Goal: Transaction & Acquisition: Obtain resource

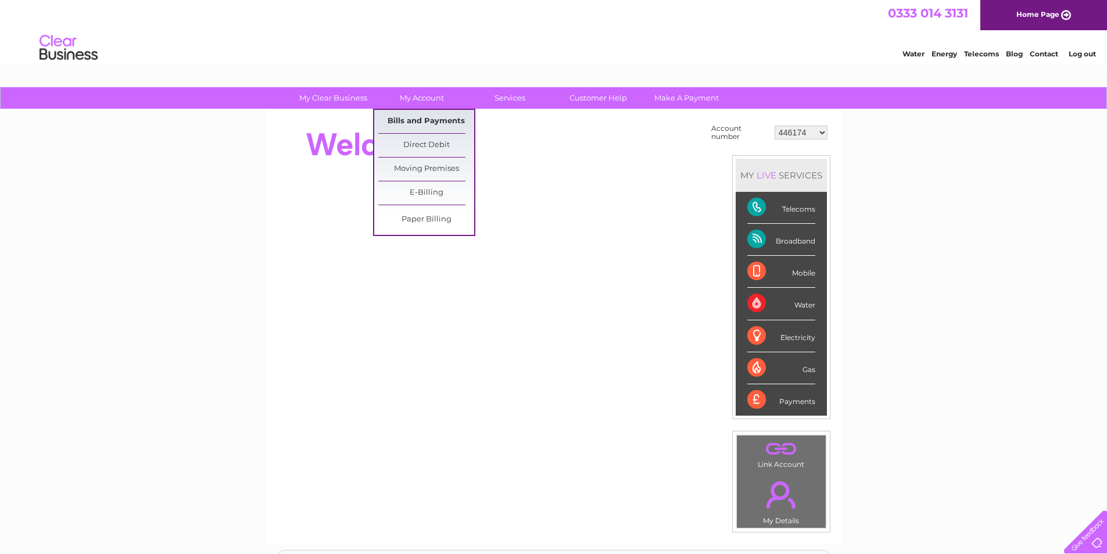
click at [429, 116] on link "Bills and Payments" at bounding box center [426, 121] width 96 height 23
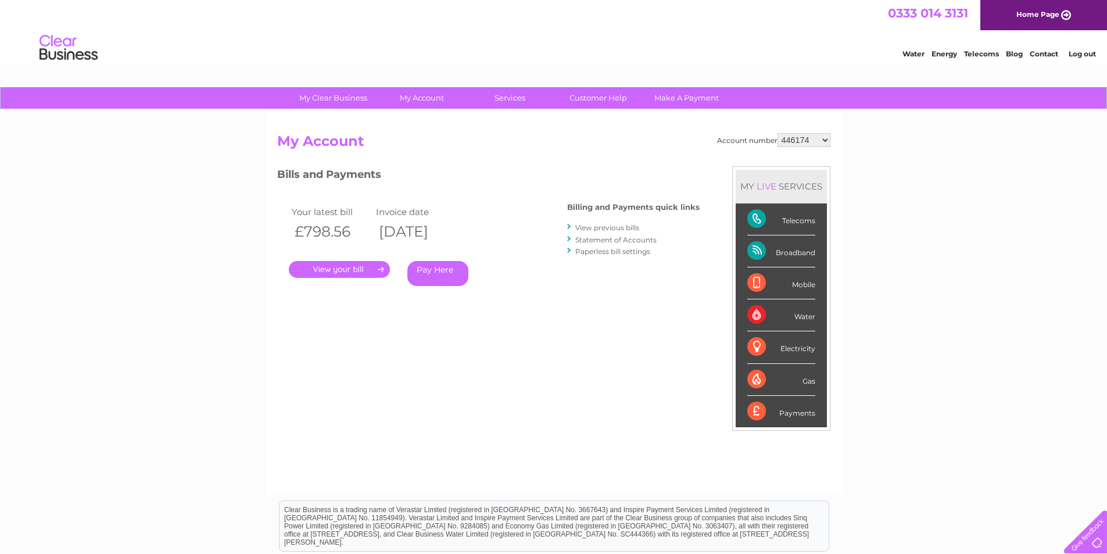
click at [797, 143] on select "446174 446252 446253 446254 446907 446909 446910 446911 446912 446914 446915 44…" at bounding box center [804, 140] width 53 height 14
drag, startPoint x: 797, startPoint y: 143, endPoint x: 761, endPoint y: 138, distance: 35.8
click at [797, 143] on select "446174 446252 446253 446254 446907 446909 446910 446911 446912 446914 446915 44…" at bounding box center [804, 140] width 53 height 14
click at [312, 267] on link "." at bounding box center [339, 269] width 101 height 17
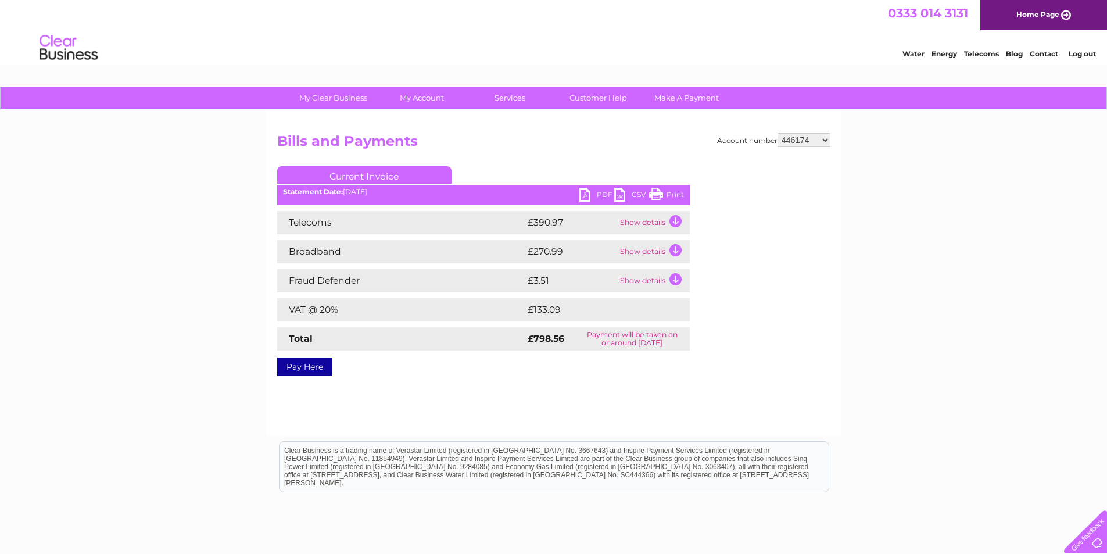
click at [584, 201] on link "PDF" at bounding box center [596, 196] width 35 height 17
click at [805, 139] on select "446174 446252 446253 446254 446907 446909 446910 446911 446912 446914 446915 44…" at bounding box center [804, 140] width 53 height 14
select select "446252"
click at [778, 133] on select "446174 446252 446253 446254 446907 446909 446910 446911 446912 446914 446915 44…" at bounding box center [804, 140] width 53 height 14
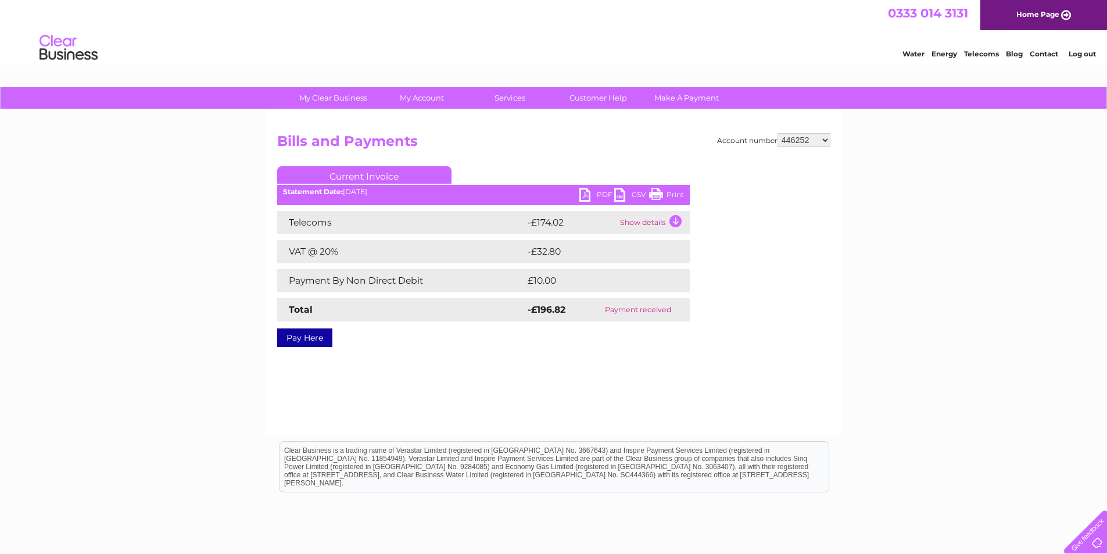
click at [819, 142] on select "446174 446252 446253 446254 446907 446909 446910 446911 446912 446914 446915 44…" at bounding box center [804, 140] width 53 height 14
select select "446253"
click at [778, 133] on select "446174 446252 446253 446254 446907 446909 446910 446911 446912 446914 446915 44…" at bounding box center [804, 140] width 53 height 14
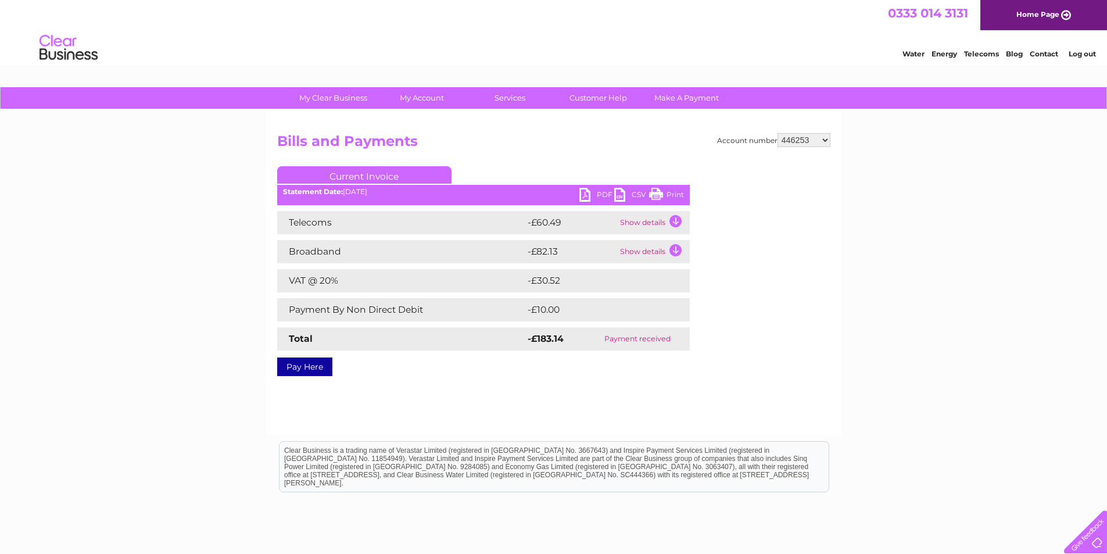
click at [781, 144] on select "446174 446252 446253 446254 446907 446909 446910 446911 446912 446914 446915 44…" at bounding box center [804, 140] width 53 height 14
select select "446254"
click at [778, 133] on select "446174 446252 446253 446254 446907 446909 446910 446911 446912 446914 446915 44…" at bounding box center [804, 140] width 53 height 14
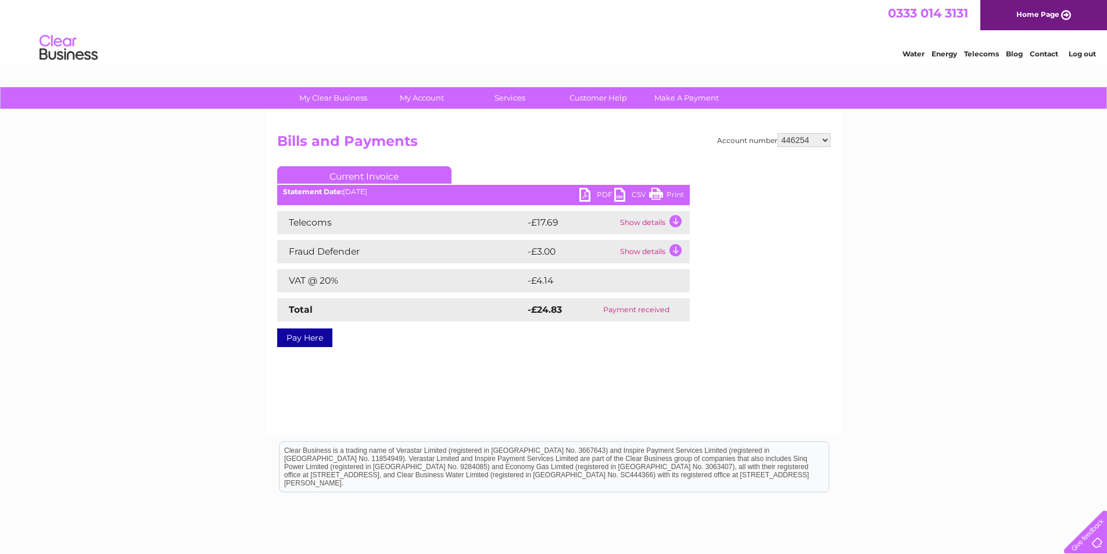
click at [796, 141] on select "446174 446252 446253 446254 446907 446909 446910 446911 446912 446914 446915 44…" at bounding box center [804, 140] width 53 height 14
select select "446907"
click at [778, 133] on select "446174 446252 446253 446254 446907 446909 446910 446911 446912 446914 446915 44…" at bounding box center [804, 140] width 53 height 14
click at [800, 142] on select "446174 446252 446253 446254 446907 446909 446910 446911 446912 446914 446915 44…" at bounding box center [804, 140] width 53 height 14
select select "446909"
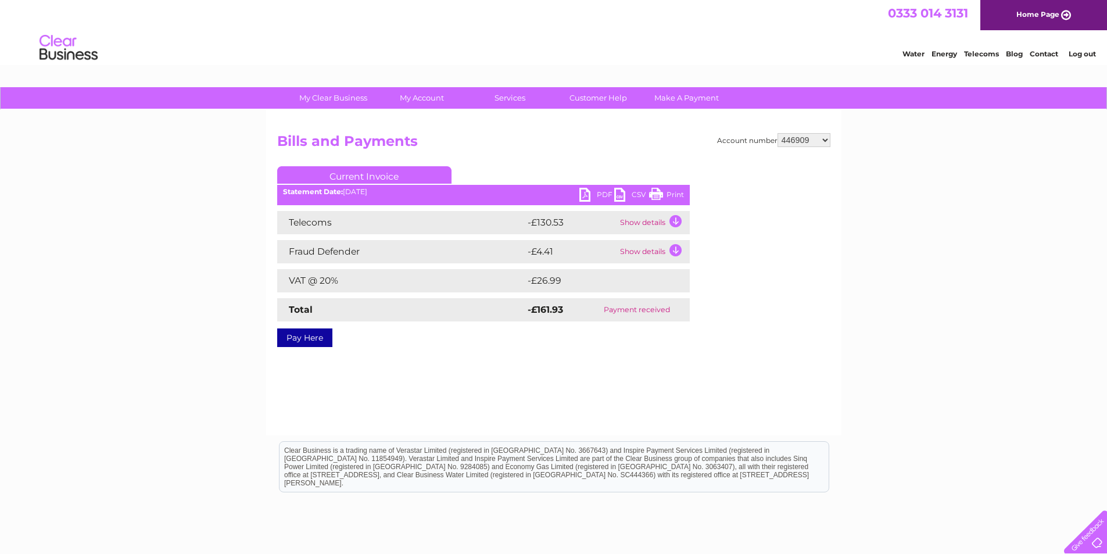
click at [778, 133] on select "446174 446252 446253 446254 446907 446909 446910 446911 446912 446914 446915 44…" at bounding box center [804, 140] width 53 height 14
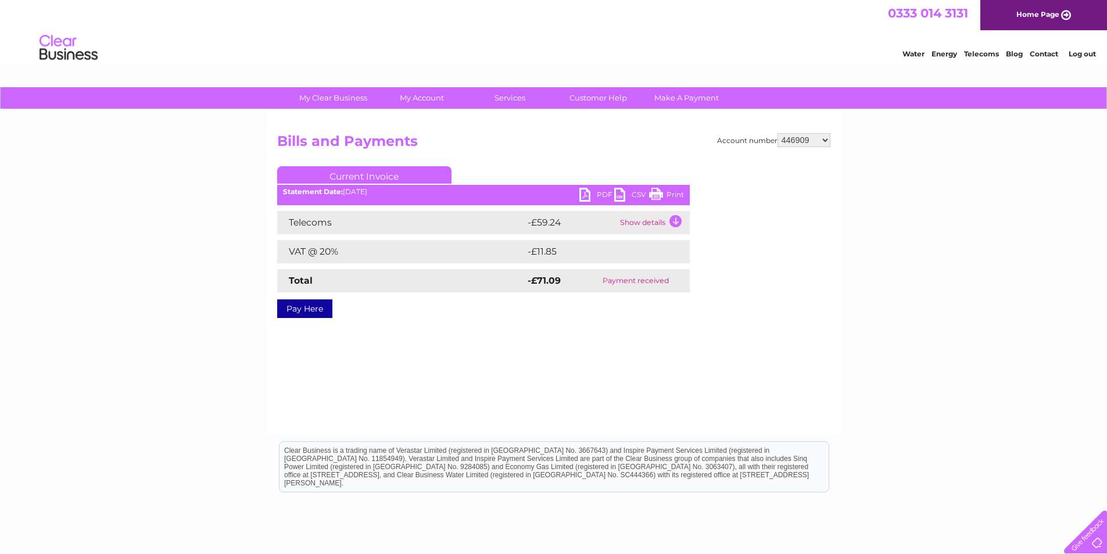
click at [802, 145] on select "446174 446252 446253 446254 446907 446909 446910 446911 446912 446914 446915 44…" at bounding box center [804, 140] width 53 height 14
select select "446910"
click at [778, 133] on select "446174 446252 446253 446254 446907 446909 446910 446911 446912 446914 446915 44…" at bounding box center [804, 140] width 53 height 14
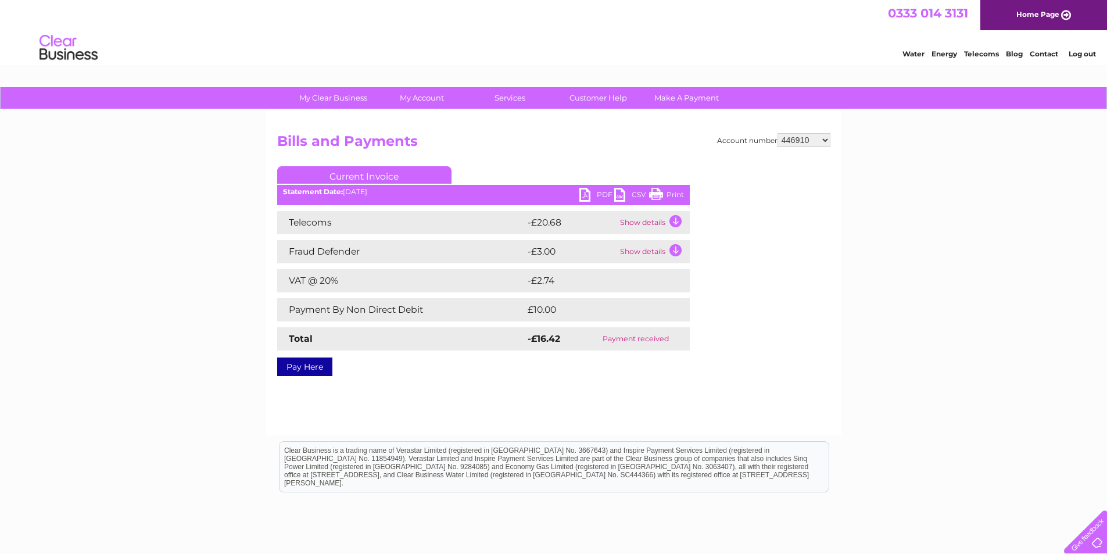
click at [814, 140] on select "446174 446252 446253 446254 446907 446909 446910 446911 446912 446914 446915 44…" at bounding box center [804, 140] width 53 height 14
select select "446911"
click at [778, 133] on select "446174 446252 446253 446254 446907 446909 446910 446911 446912 446914 446915 44…" at bounding box center [804, 140] width 53 height 14
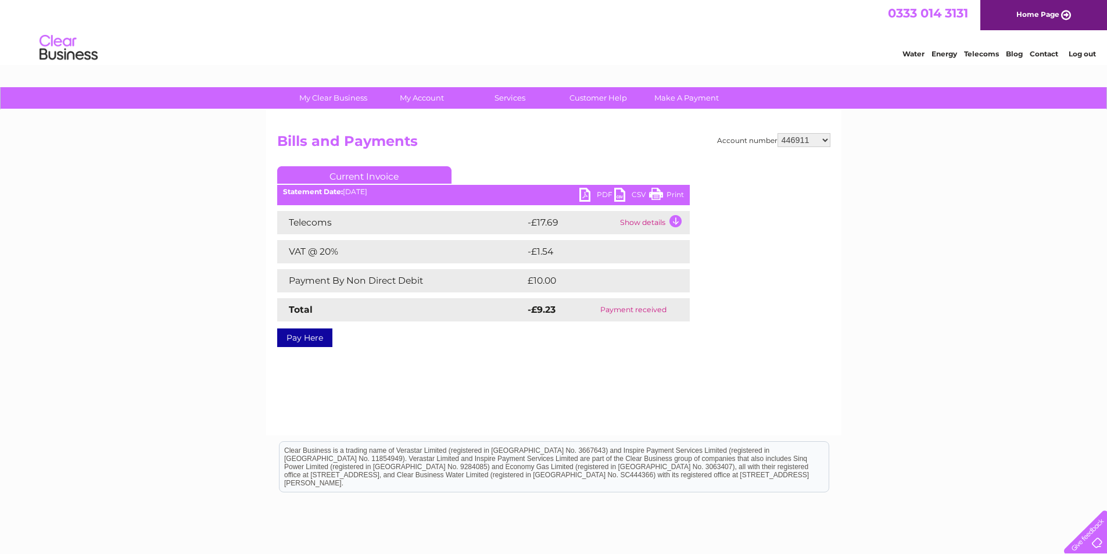
click at [818, 145] on select "446174 446252 446253 446254 446907 446909 446910 446911 446912 446914 446915 44…" at bounding box center [804, 140] width 53 height 14
select select "446912"
click at [778, 133] on select "446174 446252 446253 446254 446907 446909 446910 446911 446912 446914 446915 44…" at bounding box center [804, 140] width 53 height 14
click at [804, 137] on select "446174 446252 446253 446254 446907 446909 446910 446911 446912 446914 446915 44…" at bounding box center [804, 140] width 53 height 14
select select "446914"
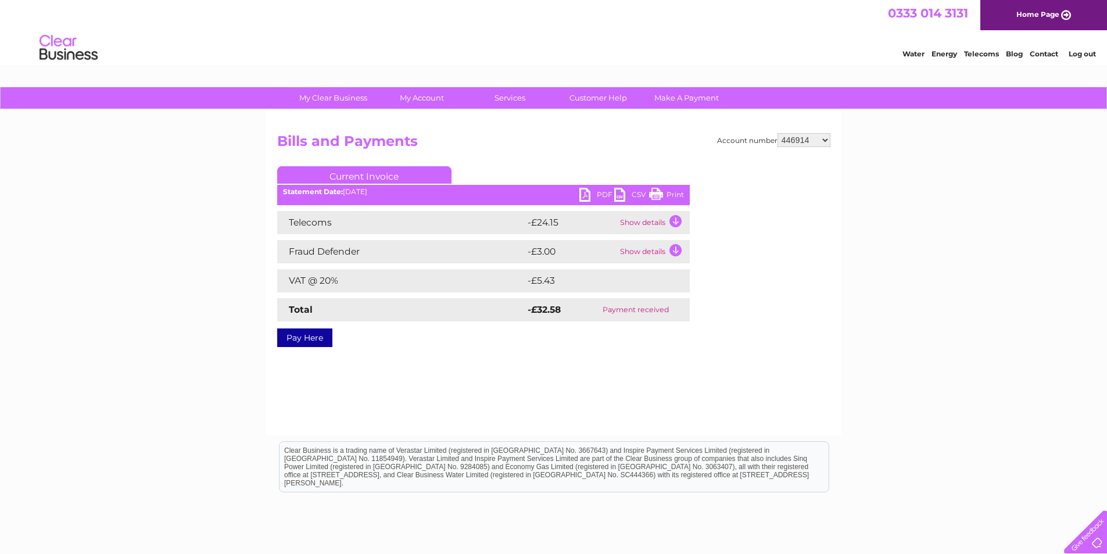
click at [778, 133] on select "446174 446252 446253 446254 446907 446909 446910 446911 446912 446914 446915 44…" at bounding box center [804, 140] width 53 height 14
click at [792, 144] on select "446174 446252 446253 446254 446907 446909 446910 446911 446912 446914 446915 44…" at bounding box center [804, 140] width 53 height 14
select select "446915"
click at [778, 133] on select "446174 446252 446253 446254 446907 446909 446910 446911 446912 446914 446915 44…" at bounding box center [804, 140] width 53 height 14
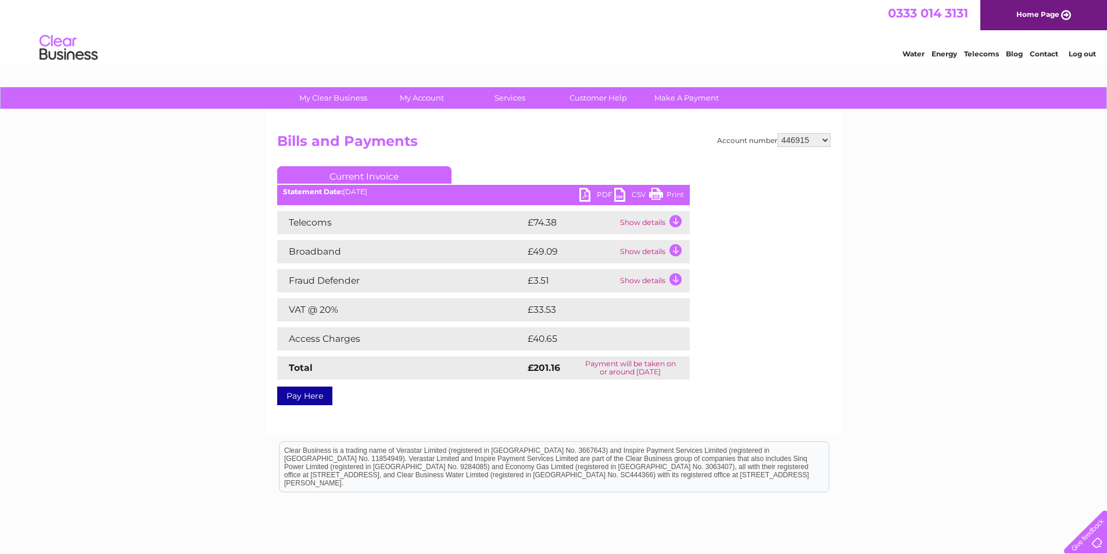
click at [580, 192] on link "PDF" at bounding box center [596, 196] width 35 height 17
click at [801, 137] on select "446174 446252 446253 446254 446907 446909 446910 446911 446912 446914 446915 44…" at bounding box center [804, 140] width 53 height 14
select select "446916"
click at [778, 133] on select "446174 446252 446253 446254 446907 446909 446910 446911 446912 446914 446915 44…" at bounding box center [804, 140] width 53 height 14
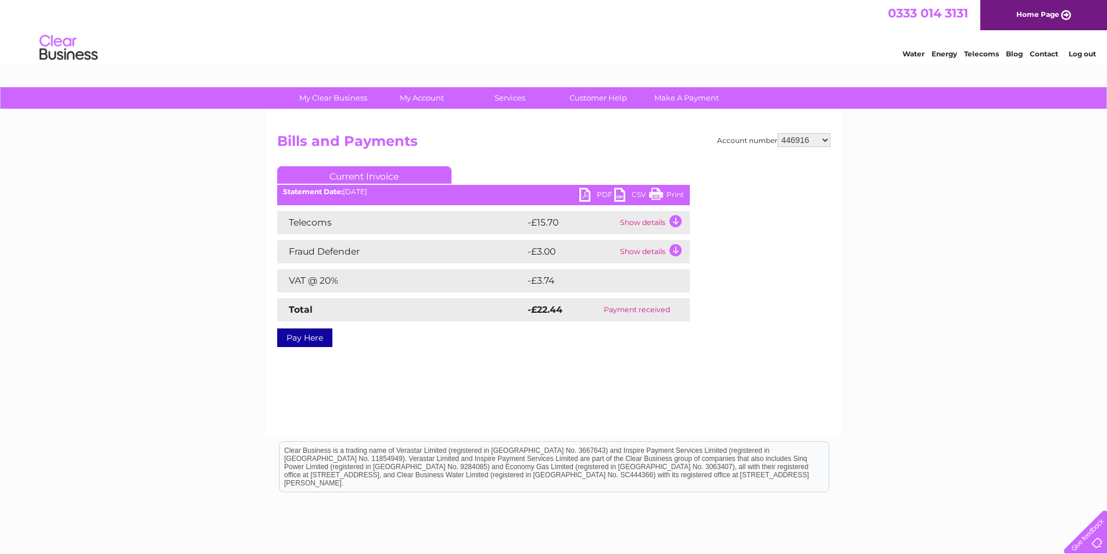
click at [815, 138] on select "446174 446252 446253 446254 446907 446909 446910 446911 446912 446914 446915 44…" at bounding box center [804, 140] width 53 height 14
select select "447137"
click at [778, 133] on select "446174 446252 446253 446254 446907 446909 446910 446911 446912 446914 446915 44…" at bounding box center [804, 140] width 53 height 14
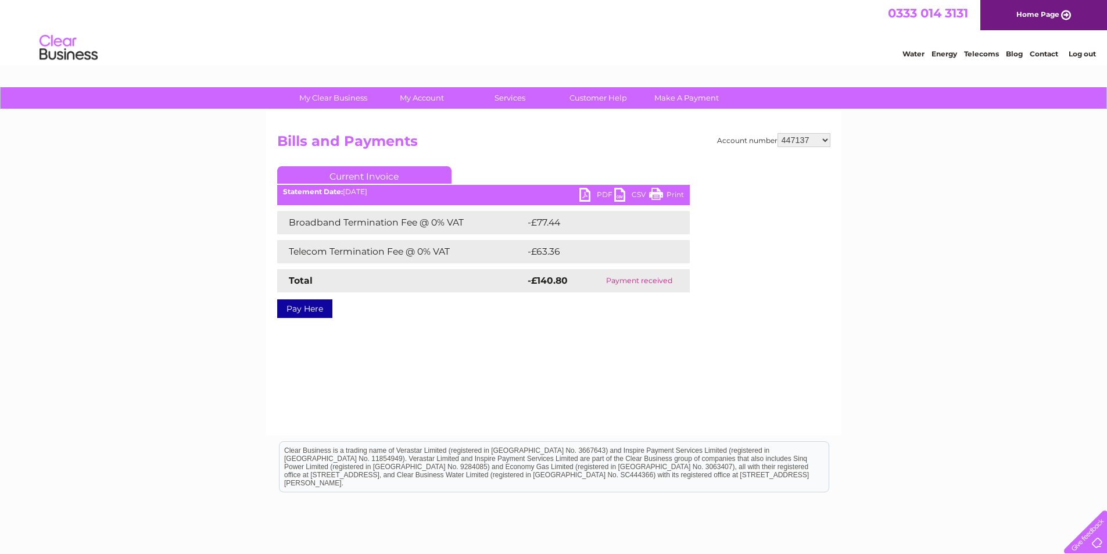
click at [797, 138] on select "446174 446252 446253 446254 446907 446909 446910 446911 446912 446914 446915 44…" at bounding box center [804, 140] width 53 height 14
select select "453324"
click at [778, 133] on select "446174 446252 446253 446254 446907 446909 446910 446911 446912 446914 446915 44…" at bounding box center [804, 140] width 53 height 14
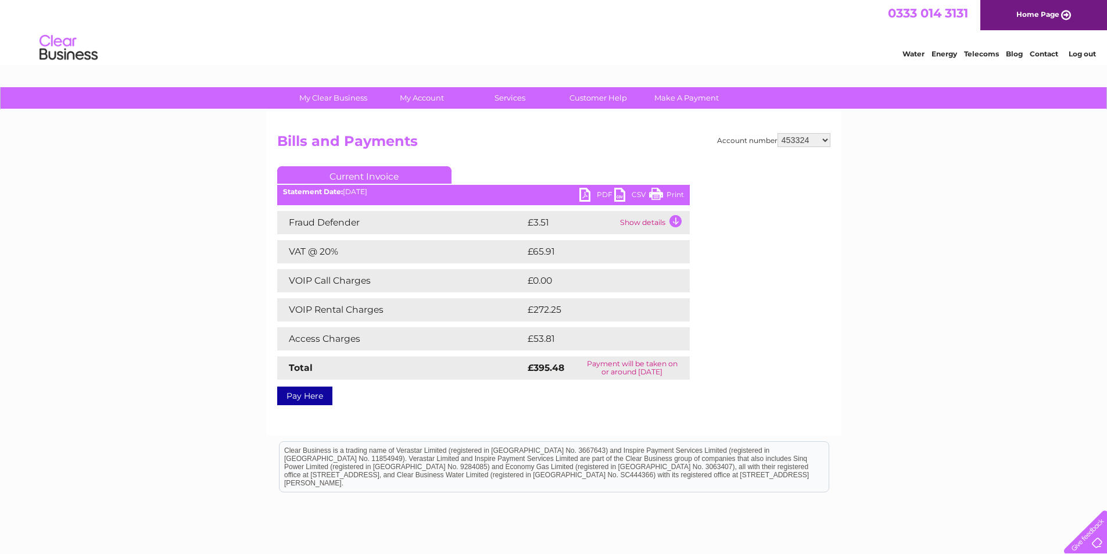
click at [582, 194] on link "PDF" at bounding box center [596, 196] width 35 height 17
click at [797, 130] on div "Account number 446174 446252 446253 446254 446907 446909 446910 446911 446912 4…" at bounding box center [553, 272] width 575 height 325
click at [805, 141] on select "446174 446252 446253 446254 446907 446909 446910 446911 446912 446914 446915 44…" at bounding box center [804, 140] width 53 height 14
select select "30266038"
click at [778, 133] on select "446174 446252 446253 446254 446907 446909 446910 446911 446912 446914 446915 44…" at bounding box center [804, 140] width 53 height 14
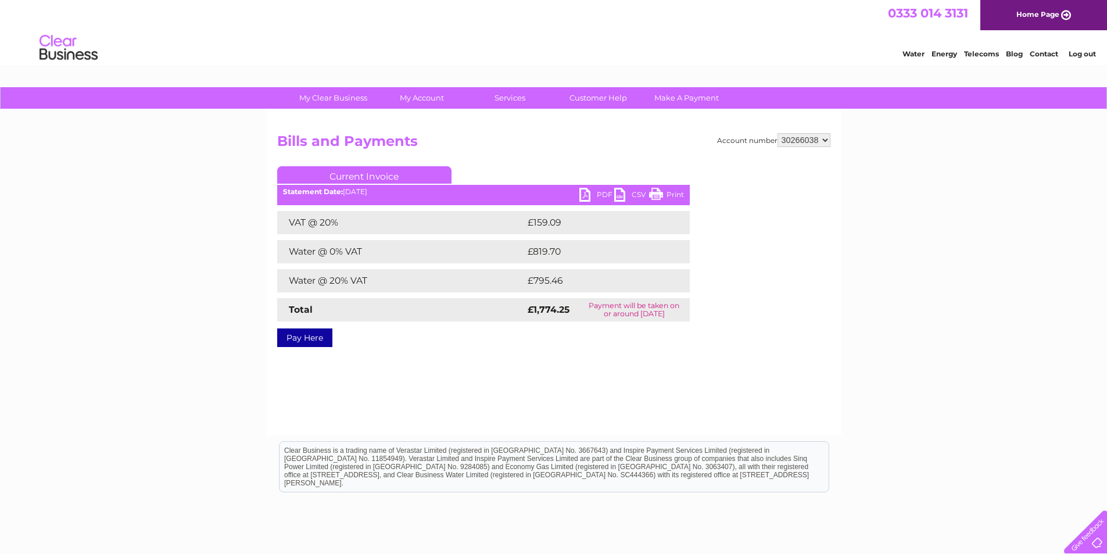
click at [808, 139] on select "446174 446252 446253 446254 446907 446909 446910 446911 446912 446914 446915 44…" at bounding box center [804, 140] width 53 height 14
select select "30266039"
click at [778, 133] on select "446174 446252 446253 446254 446907 446909 446910 446911 446912 446914 446915 44…" at bounding box center [804, 140] width 53 height 14
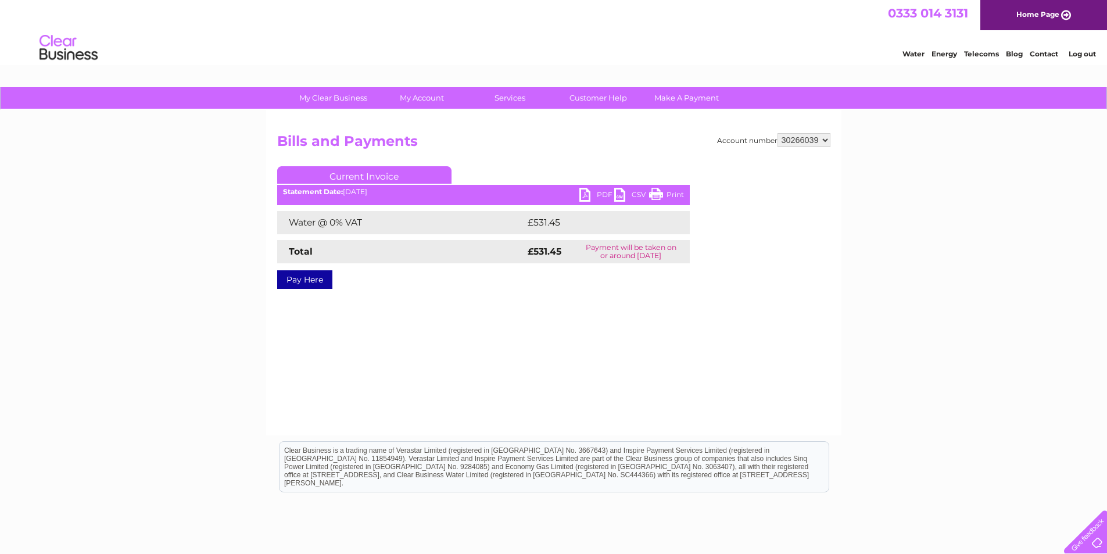
click at [582, 195] on link "PDF" at bounding box center [596, 196] width 35 height 17
click at [807, 141] on select "446174 446252 446253 446254 446907 446909 446910 446911 446912 446914 446915 44…" at bounding box center [804, 140] width 53 height 14
select select "30266038"
click at [778, 133] on select "446174 446252 446253 446254 446907 446909 446910 446911 446912 446914 446915 44…" at bounding box center [804, 140] width 53 height 14
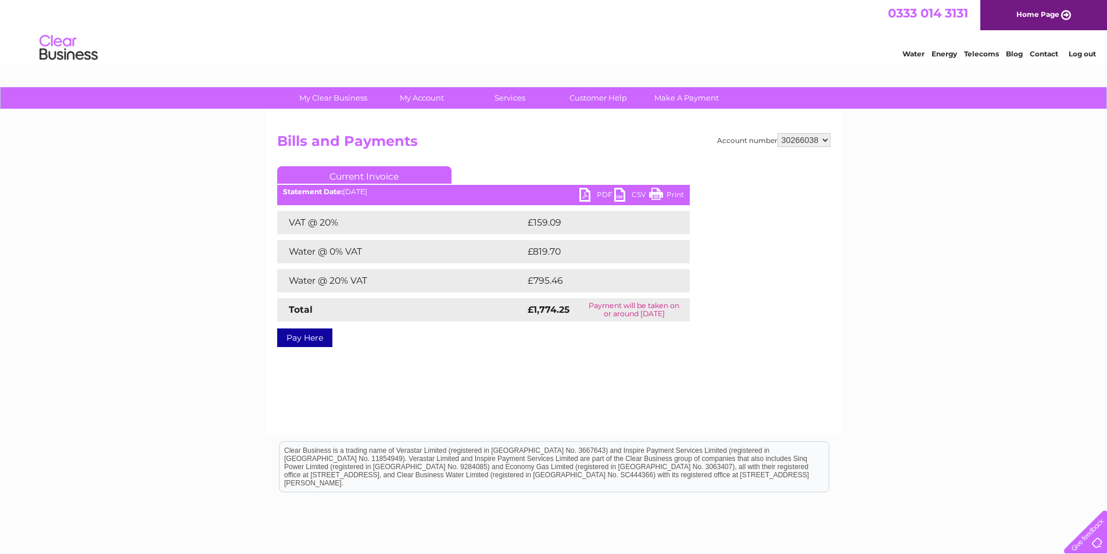
click at [589, 195] on link "PDF" at bounding box center [596, 196] width 35 height 17
click at [818, 141] on select "446174 446252 446253 446254 446907 446909 446910 446911 446912 446914 446915 44…" at bounding box center [804, 140] width 53 height 14
select select "30270532"
click at [778, 133] on select "446174 446252 446253 446254 446907 446909 446910 446911 446912 446914 446915 44…" at bounding box center [804, 140] width 53 height 14
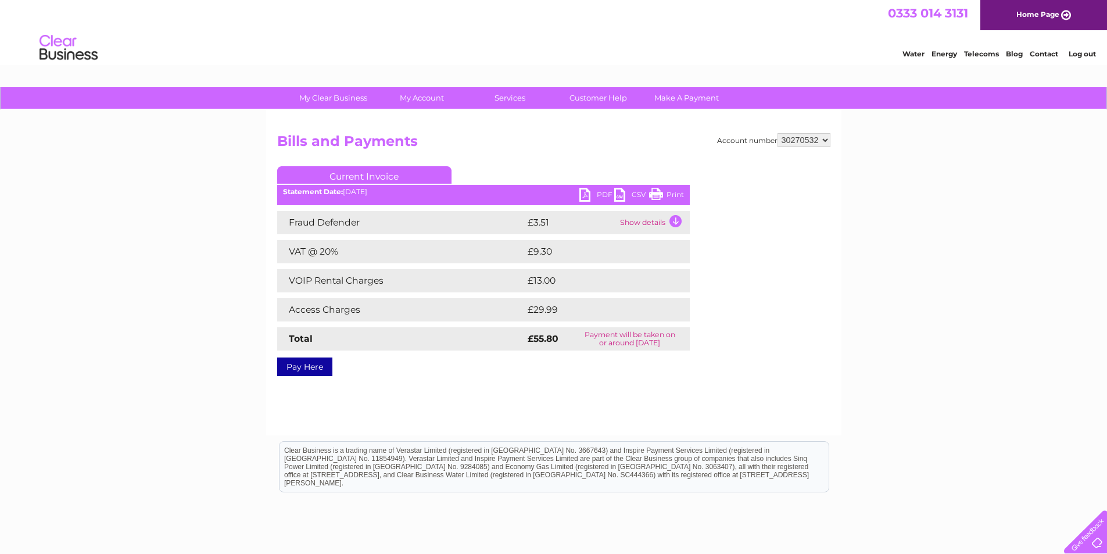
click at [584, 192] on link "PDF" at bounding box center [596, 196] width 35 height 17
click at [813, 140] on select "446174 446252 446253 446254 446907 446909 446910 446911 446912 446914 446915 44…" at bounding box center [804, 140] width 53 height 14
drag, startPoint x: 795, startPoint y: 141, endPoint x: 800, endPoint y: 146, distance: 7.4
click at [795, 141] on select "446174 446252 446253 446254 446907 446909 446910 446911 446912 446914 446915 44…" at bounding box center [804, 140] width 53 height 14
select select "30293177"
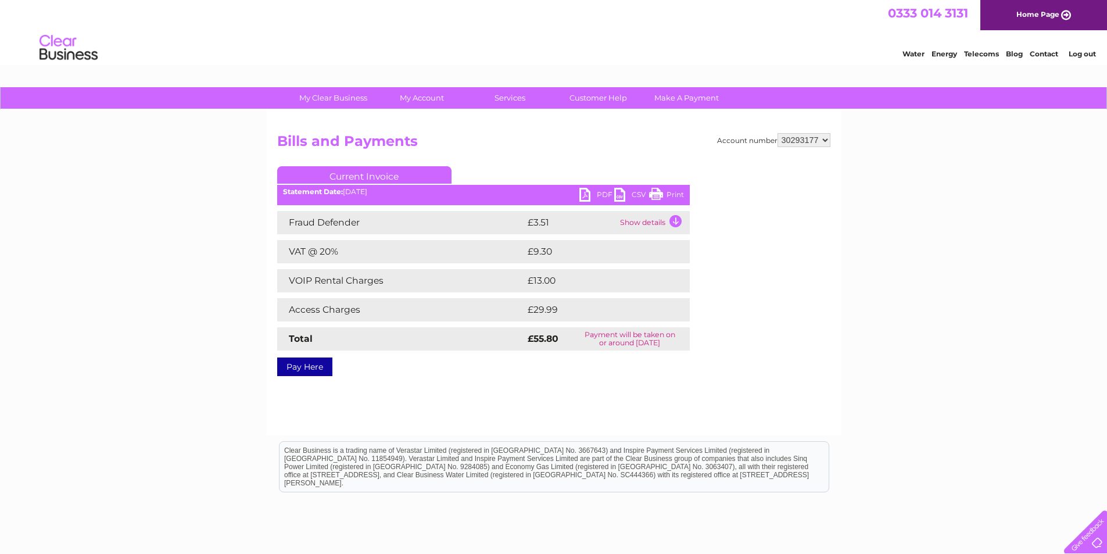
click at [778, 133] on select "446174 446252 446253 446254 446907 446909 446910 446911 446912 446914 446915 44…" at bounding box center [804, 140] width 53 height 14
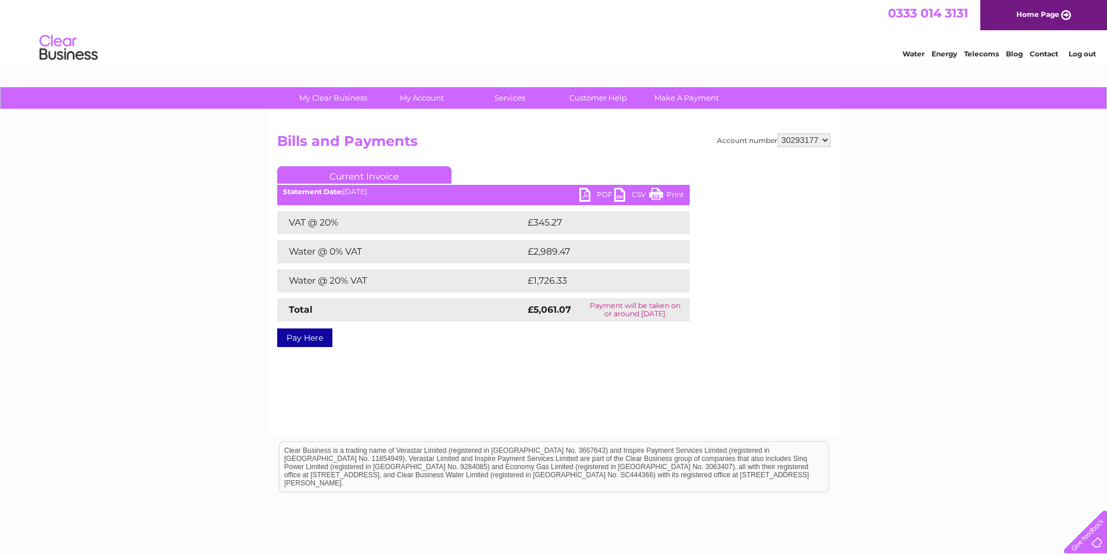
click at [812, 136] on select "446174 446252 446253 446254 446907 446909 446910 446911 446912 446914 446915 44…" at bounding box center [804, 140] width 53 height 14
select select "30293183"
click at [778, 133] on select "446174 446252 446253 446254 446907 446909 446910 446911 446912 446914 446915 44…" at bounding box center [804, 140] width 53 height 14
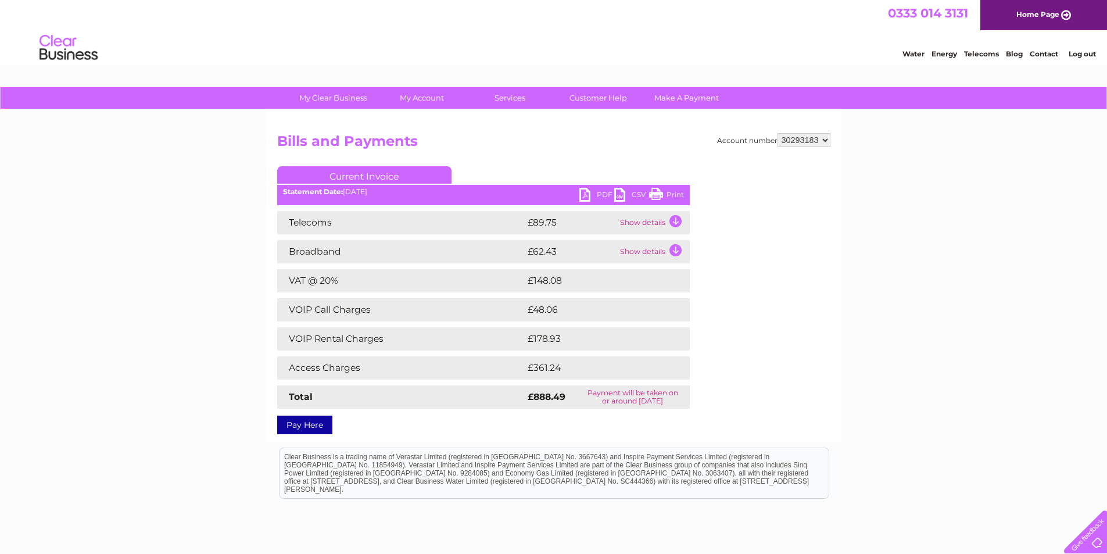
click at [584, 190] on link "PDF" at bounding box center [596, 196] width 35 height 17
click at [175, 287] on div "My Clear Business Login Details My Details My Preferences Link Account My Accou…" at bounding box center [553, 363] width 1107 height 553
click at [804, 133] on div "Account number 446174 446252 446253 446254 446907 446909 446910 446911 446912 4…" at bounding box center [553, 276] width 575 height 332
click at [804, 139] on select "446174 446252 446253 446254 446907 446909 446910 446911 446912 446914 446915 44…" at bounding box center [804, 140] width 53 height 14
select select "30293346"
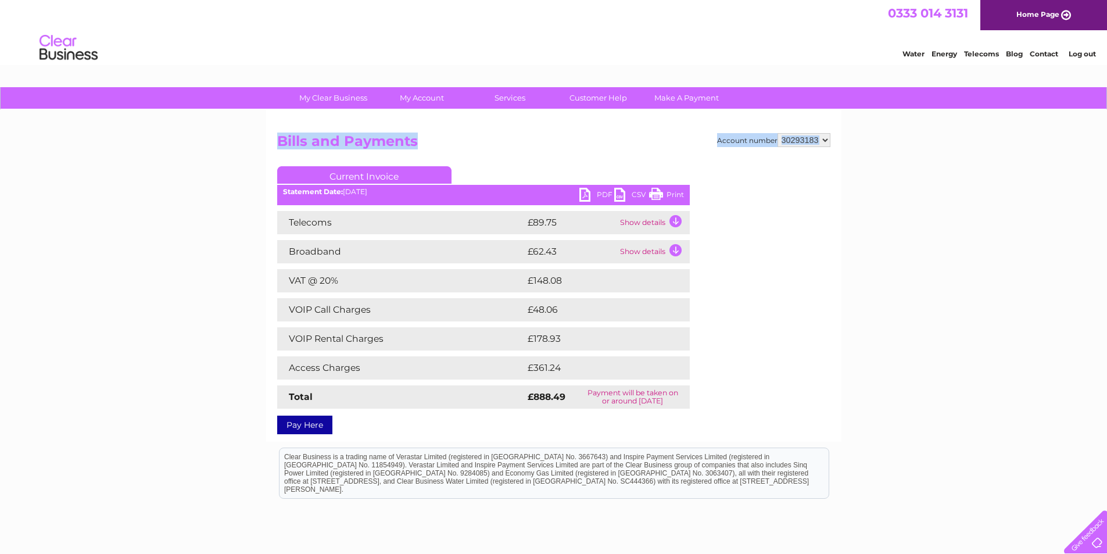
click at [778, 133] on select "446174 446252 446253 446254 446907 446909 446910 446911 446912 446914 446915 44…" at bounding box center [804, 140] width 53 height 14
click at [201, 253] on div "My Clear Business Login Details My Details My Preferences Link Account My Accou…" at bounding box center [553, 363] width 1107 height 553
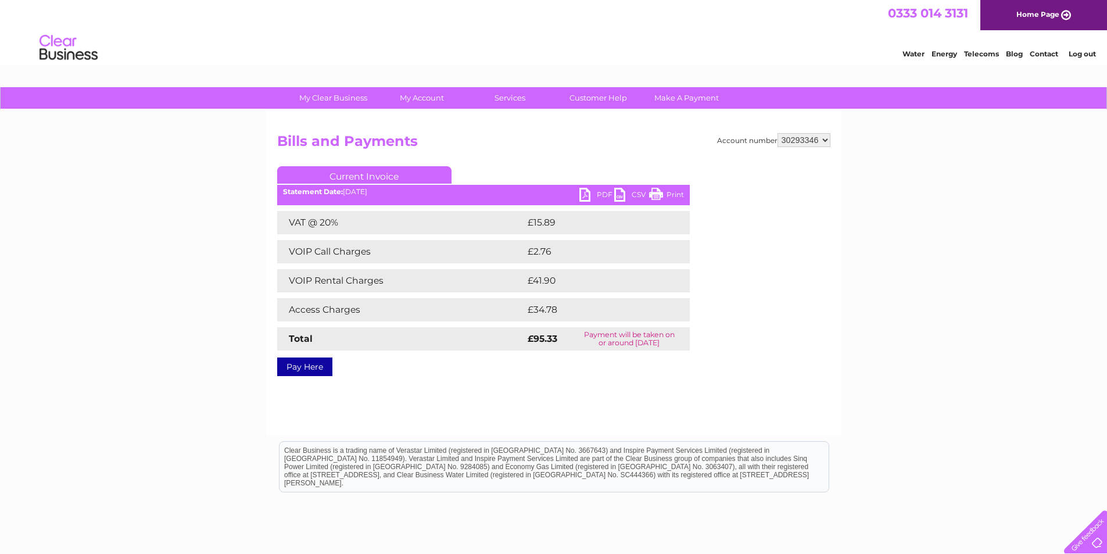
click at [582, 191] on link "PDF" at bounding box center [596, 196] width 35 height 17
click at [800, 134] on select "446174 446252 446253 446254 446907 446909 446910 446911 446912 446914 446915 44…" at bounding box center [804, 140] width 53 height 14
select select "30314385"
click at [778, 133] on select "446174 446252 446253 446254 446907 446909 446910 446911 446912 446914 446915 44…" at bounding box center [804, 140] width 53 height 14
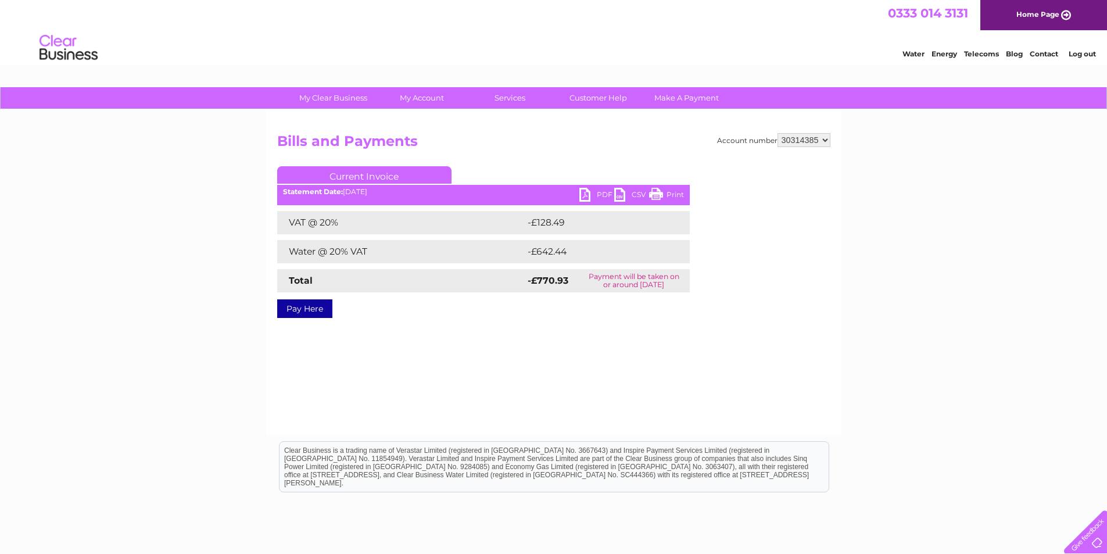
click at [581, 190] on link "PDF" at bounding box center [596, 196] width 35 height 17
click at [792, 144] on select "446174 446252 446253 446254 446907 446909 446910 446911 446912 446914 446915 44…" at bounding box center [804, 140] width 53 height 14
select select "30314547"
click at [778, 133] on select "446174 446252 446253 446254 446907 446909 446910 446911 446912 446914 446915 44…" at bounding box center [804, 140] width 53 height 14
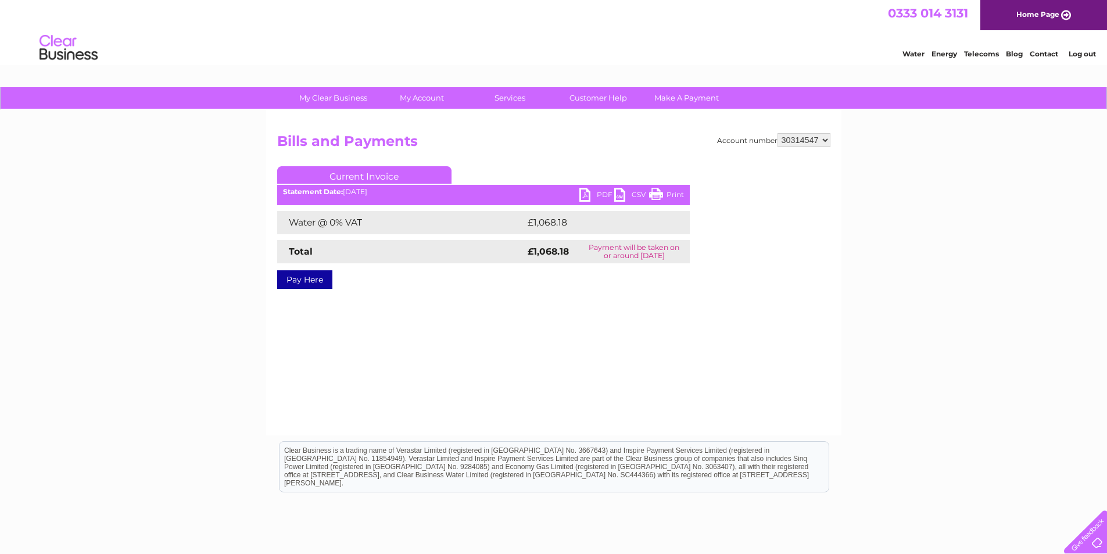
click at [587, 195] on link "PDF" at bounding box center [596, 196] width 35 height 17
click at [808, 142] on select "446174 446252 446253 446254 446907 446909 446910 446911 446912 446914 446915 44…" at bounding box center [804, 140] width 53 height 14
click at [818, 130] on div "Account number 446174 446252 446253 446254 446907 446909 446910 446911 446912 4…" at bounding box center [553, 272] width 575 height 325
click at [817, 142] on select "446174 446252 446253 446254 446907 446909 446910 446911 446912 446914 446915 44…" at bounding box center [804, 140] width 53 height 14
drag, startPoint x: 590, startPoint y: 385, endPoint x: 582, endPoint y: 384, distance: 8.2
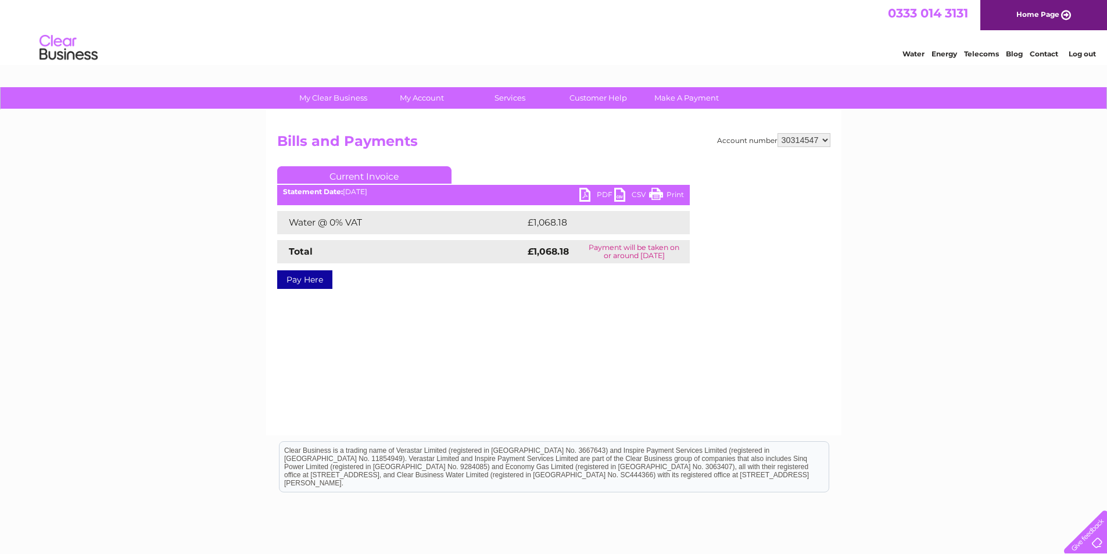
click at [590, 385] on div "Account number 446174 446252 446253 446254 446907 446909 446910 446911 446912 4…" at bounding box center [553, 272] width 575 height 325
click at [1089, 53] on link "Log out" at bounding box center [1082, 53] width 27 height 9
